Goal: Obtain resource: Download file/media

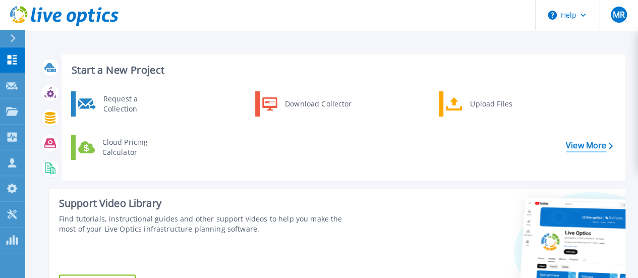
click at [567, 146] on link "View More" at bounding box center [588, 146] width 47 height 10
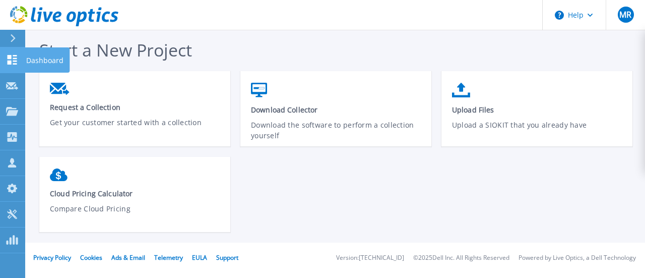
click at [18, 65] on div at bounding box center [12, 59] width 12 height 11
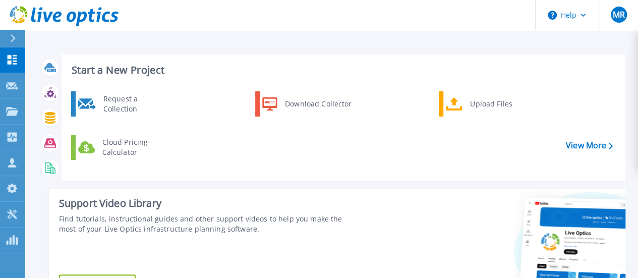
click at [15, 37] on icon at bounding box center [13, 38] width 6 height 8
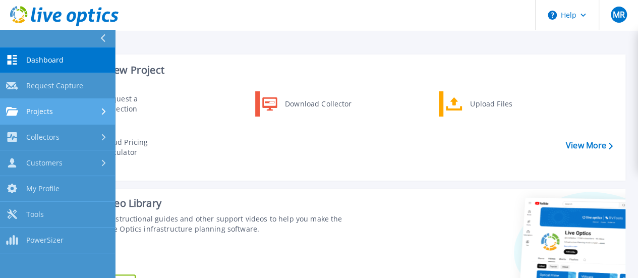
click at [43, 108] on span "Projects" at bounding box center [39, 111] width 27 height 9
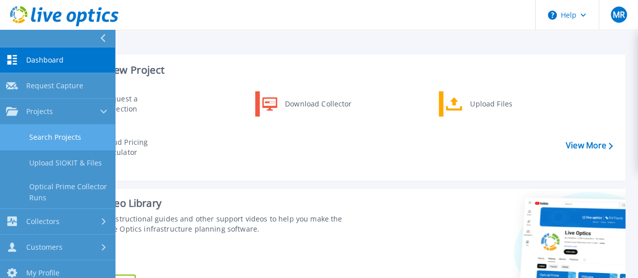
click at [73, 136] on link "Search Projects" at bounding box center [57, 137] width 115 height 26
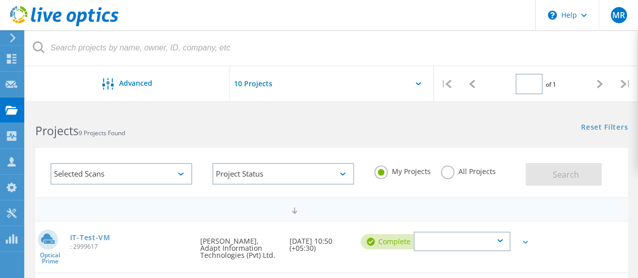
type input "1"
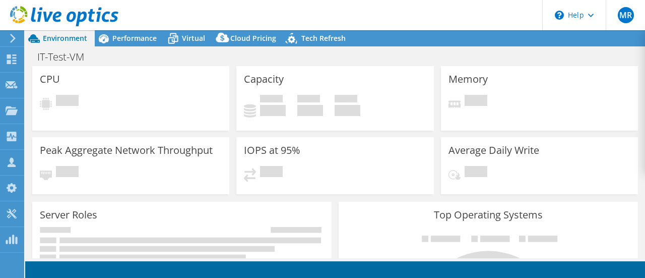
select select "[GEOGRAPHIC_DATA]"
select select "USD"
radio input "true"
radio input "false"
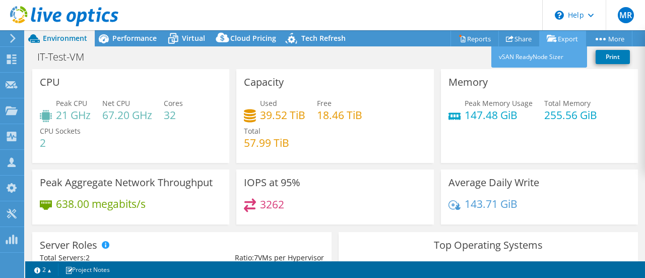
click at [555, 37] on link "Export" at bounding box center [562, 39] width 47 height 16
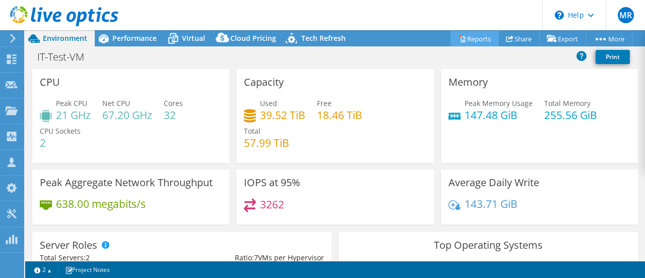
click at [484, 40] on link "Reports" at bounding box center [475, 39] width 48 height 16
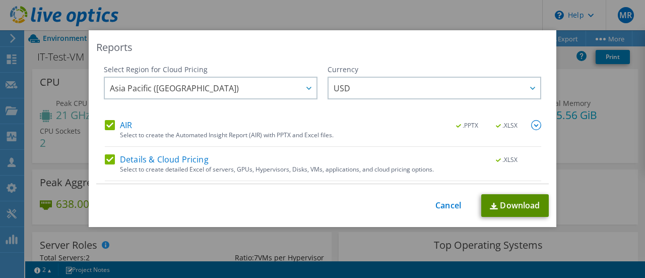
click at [511, 204] on link "Download" at bounding box center [515, 205] width 68 height 23
click at [572, 117] on div "Reports Select Region for Cloud Pricing Asia Pacific ([GEOGRAPHIC_DATA]) [GEOGR…" at bounding box center [322, 138] width 645 height 217
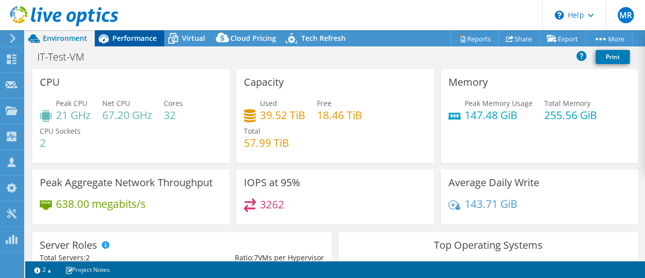
click at [154, 34] on span "Performance" at bounding box center [134, 38] width 44 height 10
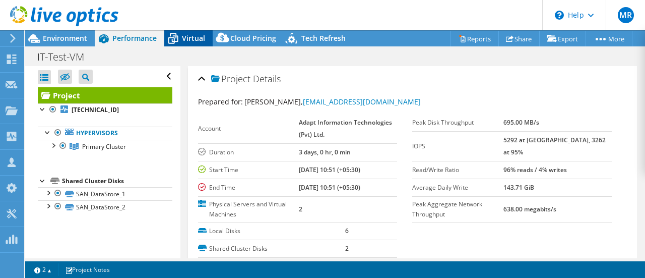
click at [174, 37] on icon at bounding box center [173, 39] width 18 height 18
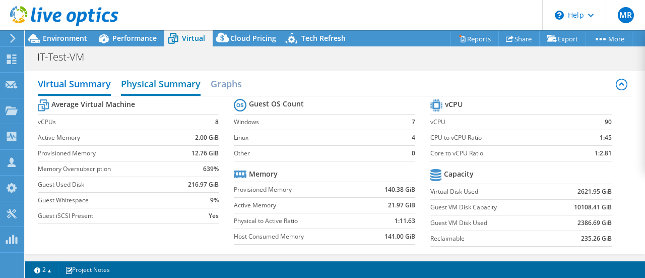
click at [168, 88] on h2 "Physical Summary" at bounding box center [161, 85] width 80 height 22
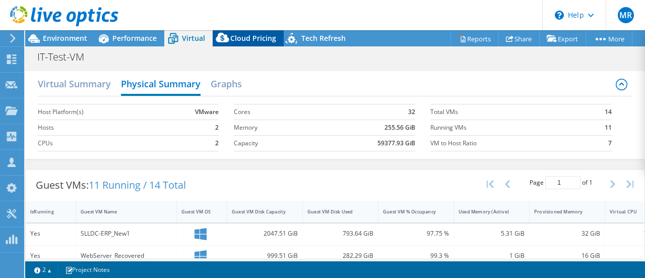
click at [262, 44] on div "Cloud Pricing" at bounding box center [248, 38] width 71 height 16
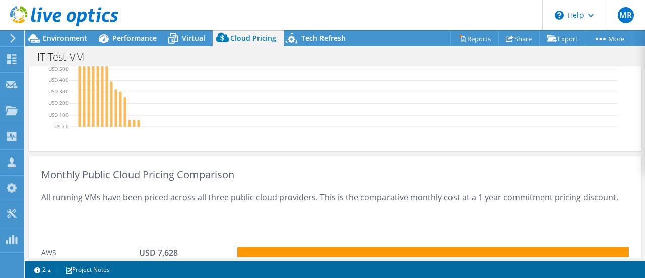
scroll to position [284, 0]
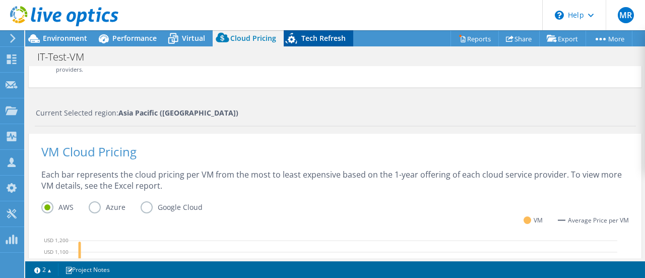
click at [303, 40] on span "Tech Refresh" at bounding box center [323, 38] width 44 height 10
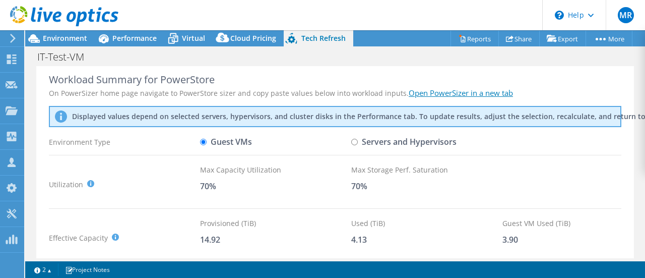
scroll to position [0, 0]
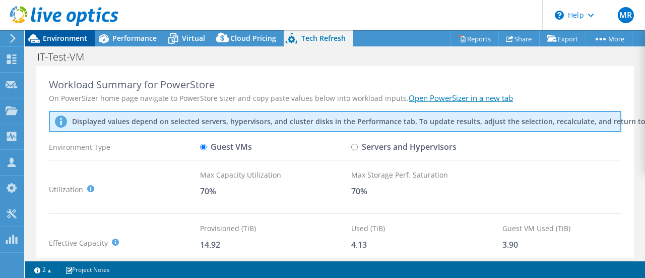
click at [77, 38] on span "Environment" at bounding box center [65, 38] width 44 height 10
